Goal: Task Accomplishment & Management: Complete application form

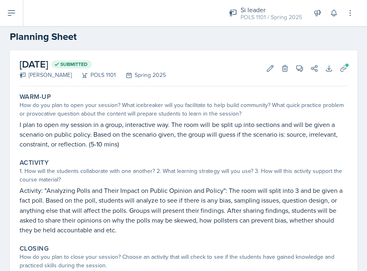
scroll to position [8, 0]
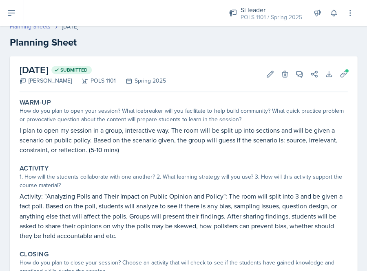
click at [37, 29] on link "Planning Sheets" at bounding box center [30, 26] width 41 height 9
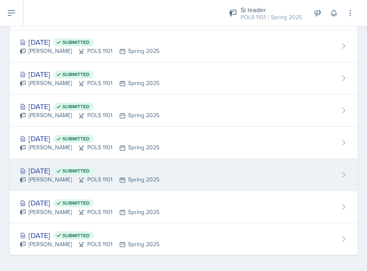
scroll to position [793, 0]
click at [43, 171] on div "Jan 15th, 2025 Submitted" at bounding box center [90, 171] width 140 height 11
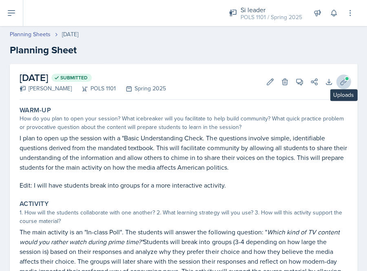
click at [342, 79] on icon at bounding box center [343, 82] width 8 height 8
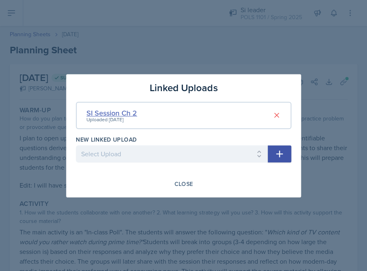
click at [126, 113] on div "SI Session Ch 2" at bounding box center [111, 113] width 51 height 11
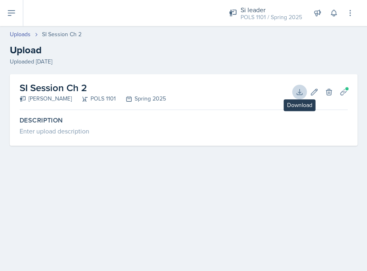
click at [300, 89] on icon at bounding box center [299, 92] width 8 height 8
click at [185, 50] on h2 "Upload" at bounding box center [183, 50] width 347 height 15
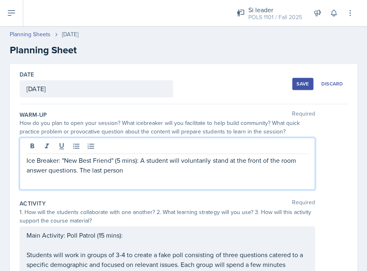
scroll to position [10, 0]
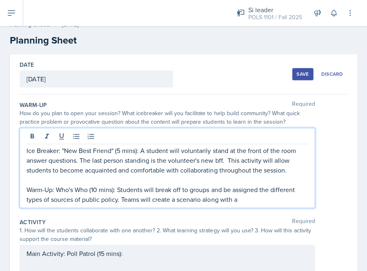
click at [244, 199] on p "Warm-Up: Who's Who (10 mins): Students will break off to groups and be assigned…" at bounding box center [166, 195] width 281 height 20
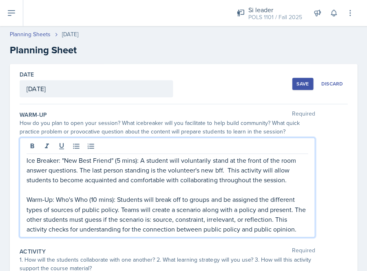
scroll to position [0, 0]
click at [303, 81] on div "Save" at bounding box center [302, 84] width 12 height 7
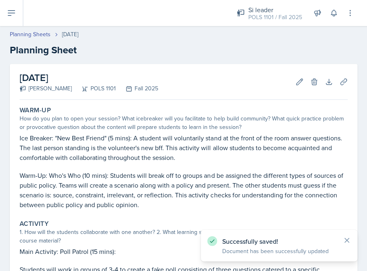
click at [17, 16] on button at bounding box center [11, 13] width 23 height 26
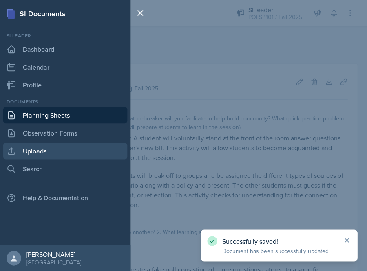
click at [33, 148] on link "Uploads" at bounding box center [65, 151] width 124 height 16
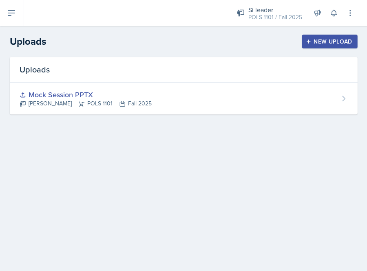
click at [344, 42] on div "New Upload" at bounding box center [329, 41] width 45 height 7
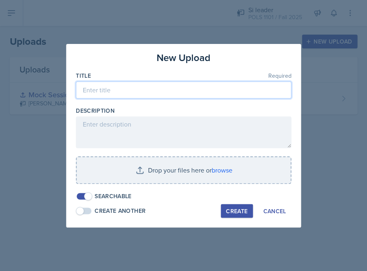
click at [176, 93] on input at bounding box center [183, 89] width 215 height 17
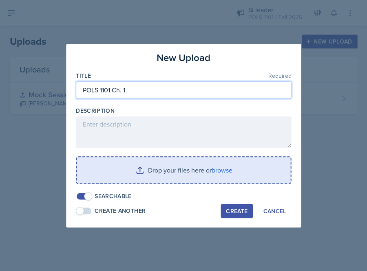
type input "POLS 1101 Ch. 1"
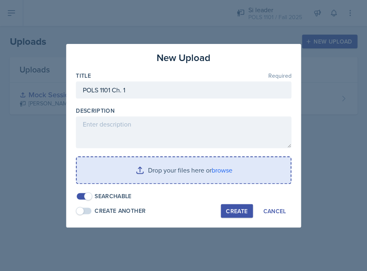
click at [222, 167] on input "file" at bounding box center [184, 170] width 214 height 26
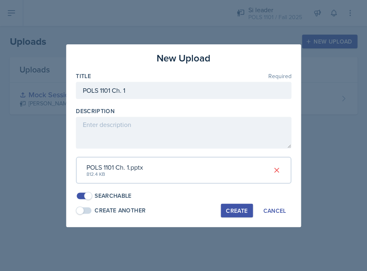
click at [234, 212] on button "Create" at bounding box center [236, 211] width 32 height 14
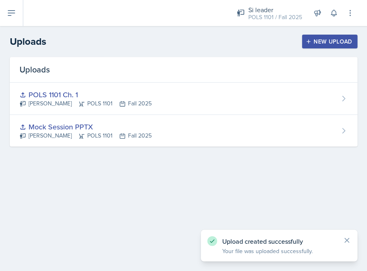
click at [16, 15] on button at bounding box center [11, 13] width 23 height 26
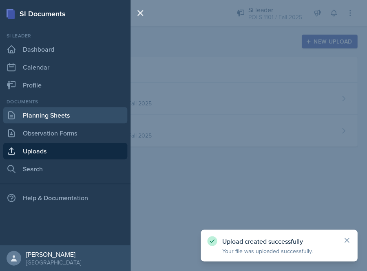
click at [49, 112] on link "Planning Sheets" at bounding box center [65, 115] width 124 height 16
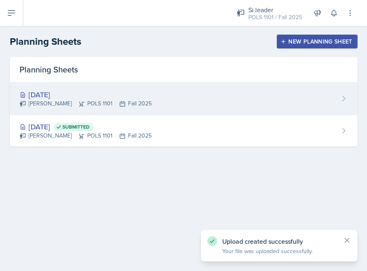
click at [151, 114] on div "[DATE] [PERSON_NAME] POLS 1101 Fall 2025" at bounding box center [183, 99] width 347 height 32
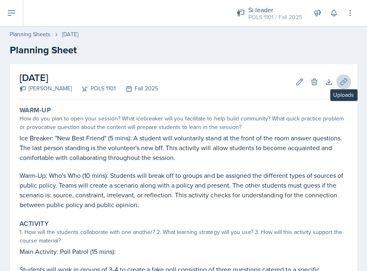
click at [346, 87] on button "Uploads" at bounding box center [343, 82] width 15 height 15
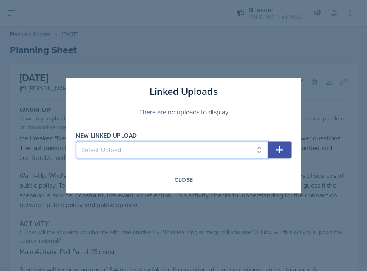
select select "9024ef58-9ae3-4b31-b6f7-f4892b57f538"
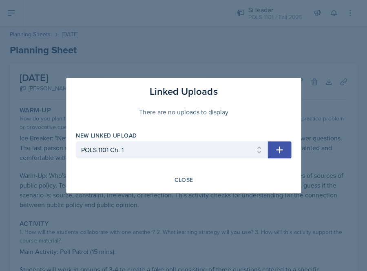
click at [275, 150] on icon "button" at bounding box center [279, 150] width 10 height 10
select select
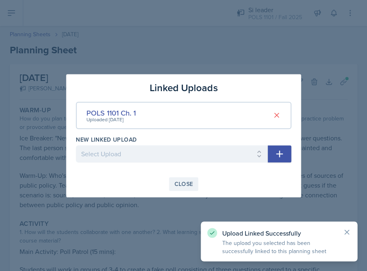
click at [178, 181] on div "Close" at bounding box center [183, 184] width 19 height 7
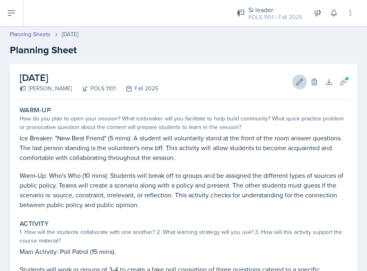
click at [296, 81] on icon at bounding box center [299, 82] width 8 height 8
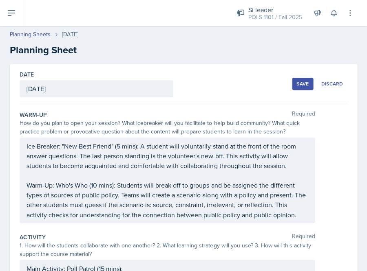
click at [306, 212] on p "Warm-Up: Who's Who (10 mins): Students will break off to groups and be assigned…" at bounding box center [166, 200] width 281 height 39
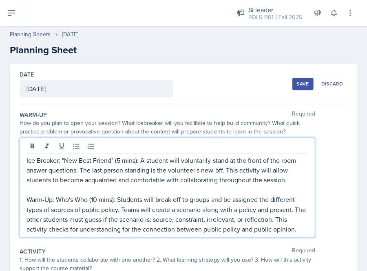
click at [304, 228] on p "Warm-Up: Who's Who (10 mins): Students will break off to groups and be assigned…" at bounding box center [166, 214] width 281 height 39
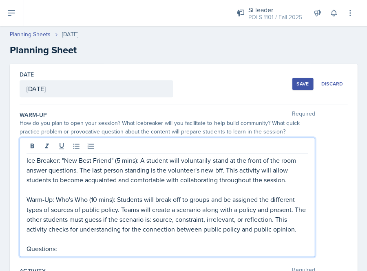
scroll to position [77, 0]
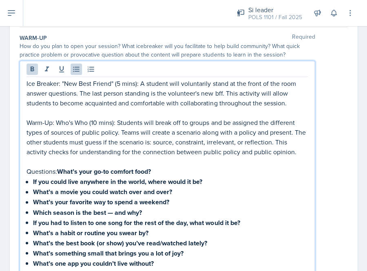
click at [59, 167] on strong "What’s your go-to comfort food?" at bounding box center [104, 171] width 94 height 9
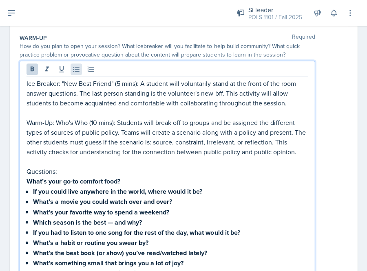
click at [71, 67] on button at bounding box center [75, 69] width 11 height 11
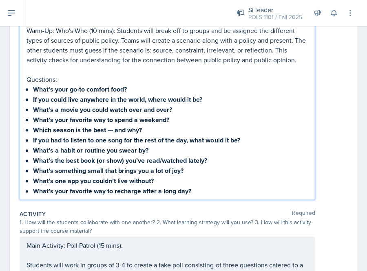
scroll to position [175, 0]
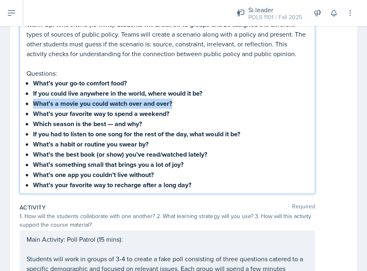
drag, startPoint x: 177, startPoint y: 101, endPoint x: 24, endPoint y: 98, distance: 152.9
click at [24, 98] on div "Ice Breaker: "New Best Friend" (5 mins): A student will voluntarily stand at th…" at bounding box center [167, 78] width 295 height 231
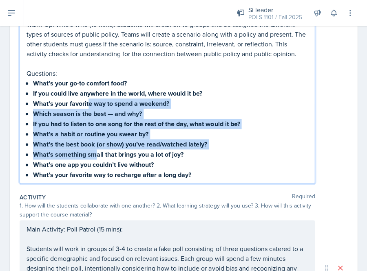
drag, startPoint x: 88, startPoint y: 97, endPoint x: 91, endPoint y: 139, distance: 42.9
click at [96, 143] on ul "If you could live anywhere in the world, where would it be? What’s your favorit…" at bounding box center [170, 134] width 275 height 92
click at [88, 140] on strong "What’s the best book (or show) you’ve read/watched lately?" at bounding box center [120, 144] width 174 height 9
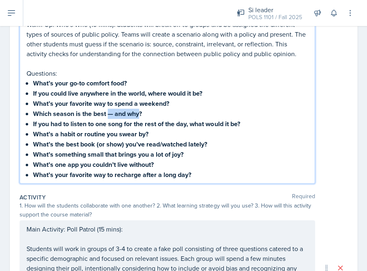
drag, startPoint x: 108, startPoint y: 109, endPoint x: 140, endPoint y: 107, distance: 31.4
click at [140, 109] on strong "Which season is the best — and why?" at bounding box center [87, 113] width 109 height 9
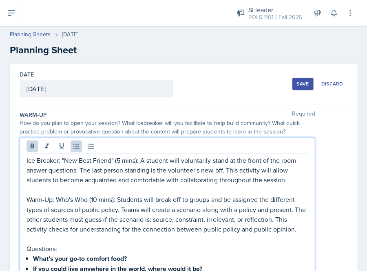
scroll to position [0, 0]
click at [303, 88] on button "Save" at bounding box center [302, 84] width 21 height 12
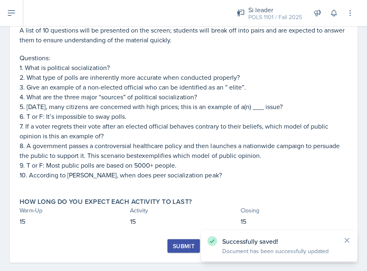
scroll to position [473, 0]
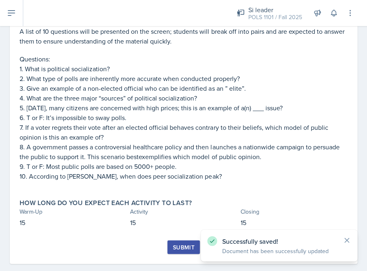
click at [183, 244] on div "Submit" at bounding box center [183, 247] width 22 height 7
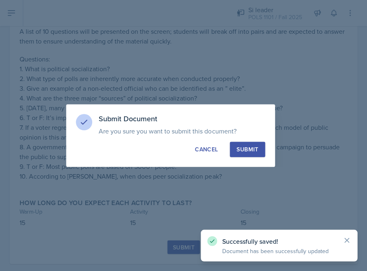
click at [250, 143] on button "Submit" at bounding box center [246, 149] width 35 height 15
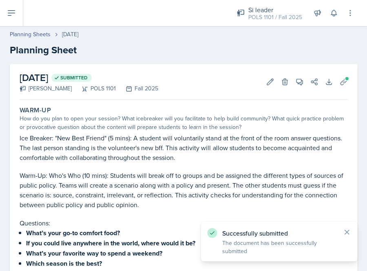
scroll to position [0, 0]
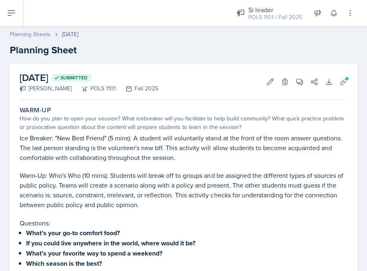
click at [44, 35] on link "Planning Sheets" at bounding box center [30, 34] width 41 height 9
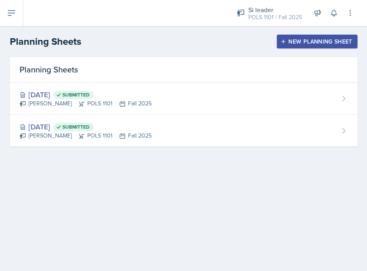
click at [314, 39] on div "New Planning Sheet" at bounding box center [317, 41] width 70 height 7
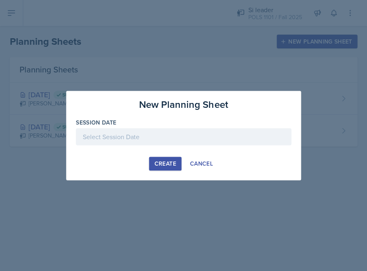
click at [193, 138] on div at bounding box center [183, 136] width 215 height 17
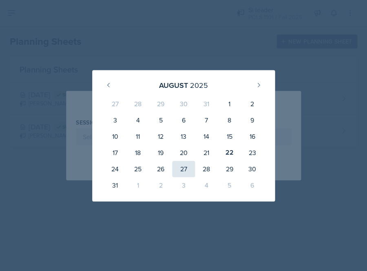
click at [179, 167] on div "27" at bounding box center [183, 169] width 23 height 16
type input "[DATE]"
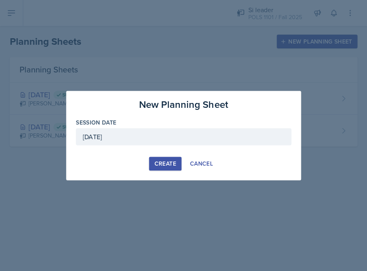
click at [156, 161] on div "Create" at bounding box center [165, 164] width 22 height 7
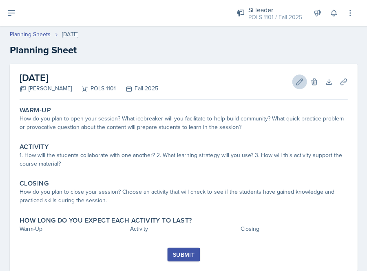
click at [298, 79] on icon at bounding box center [299, 82] width 8 height 8
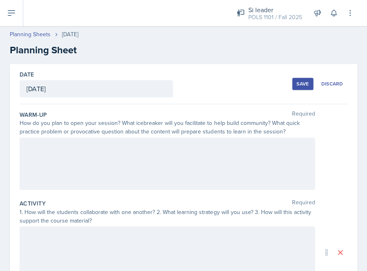
click at [187, 149] on div at bounding box center [167, 164] width 295 height 52
